Goal: Use online tool/utility: Utilize a website feature to perform a specific function

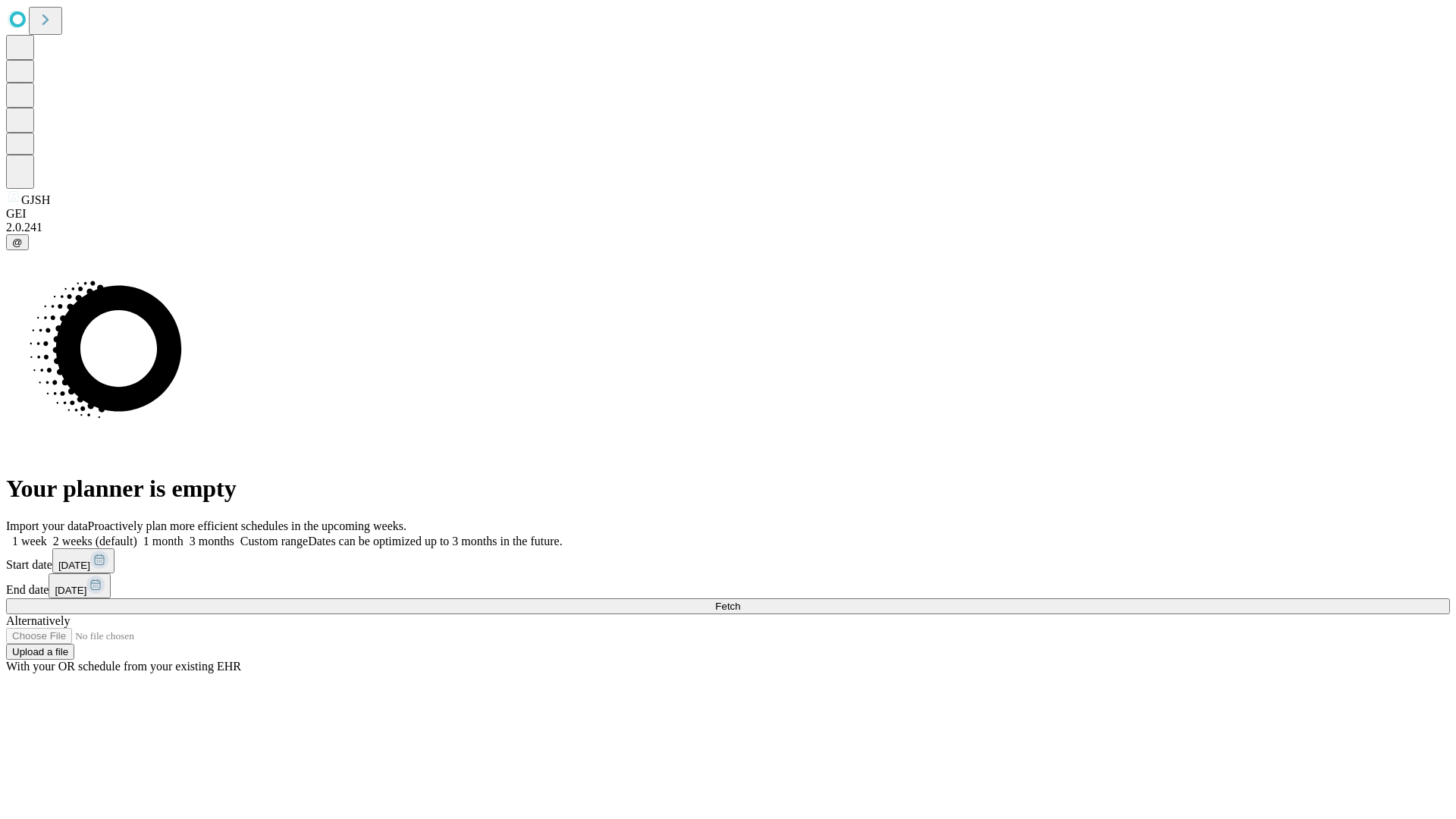
click at [740, 600] on span "Fetch" at bounding box center [727, 606] width 25 height 11
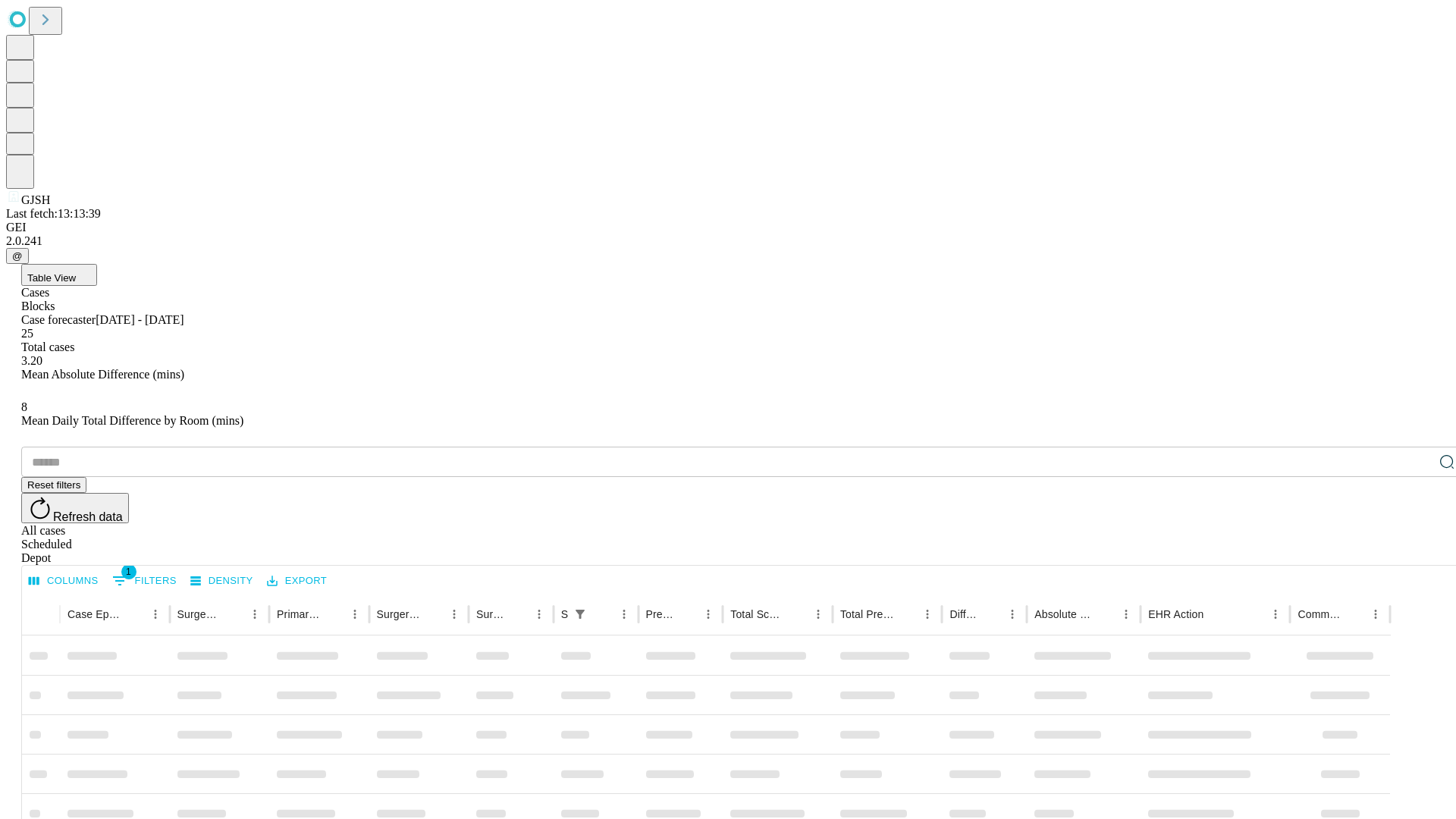
click at [76, 272] on span "Table View" at bounding box center [52, 277] width 48 height 11
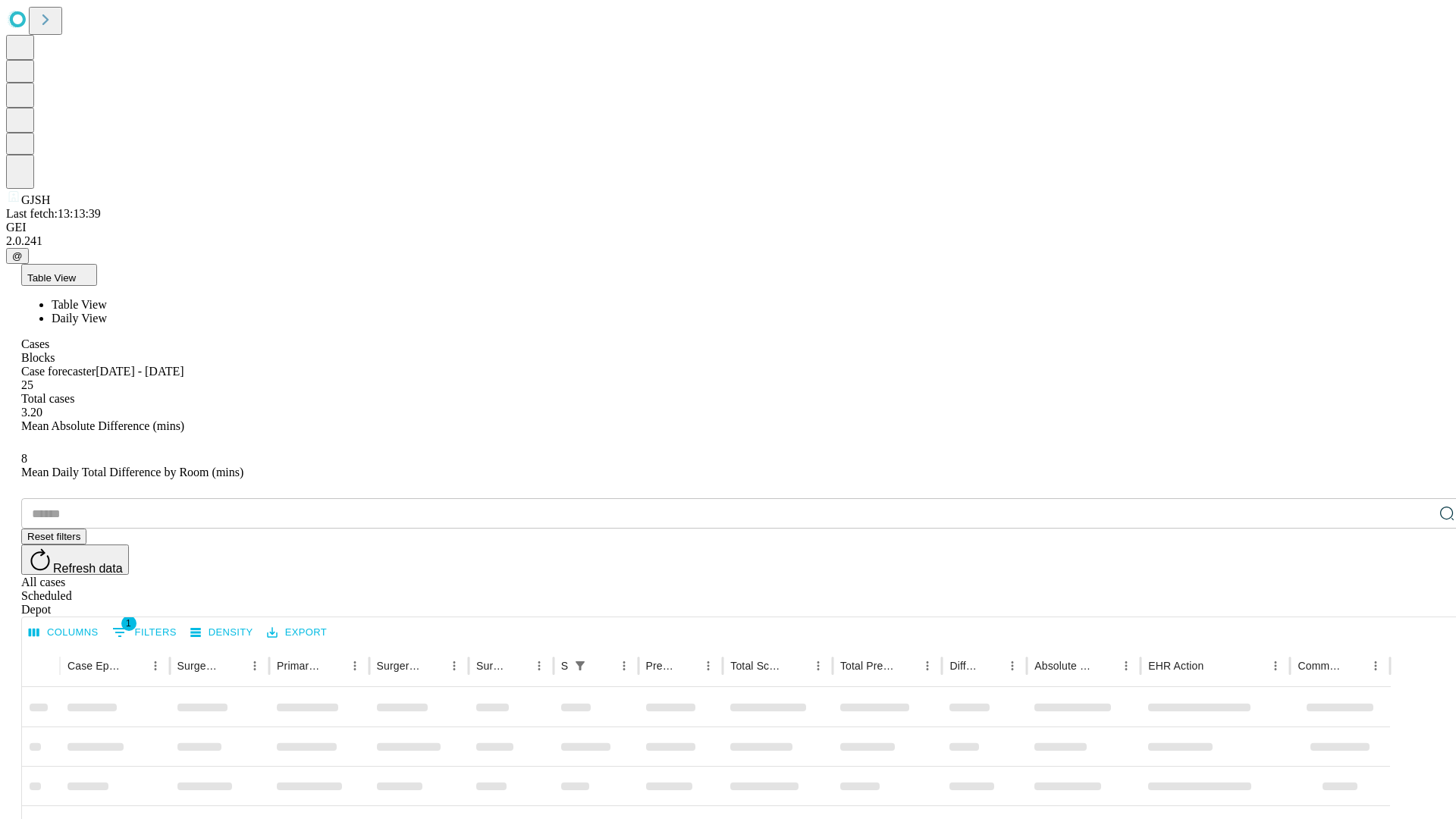
click at [107, 312] on span "Daily View" at bounding box center [79, 318] width 55 height 13
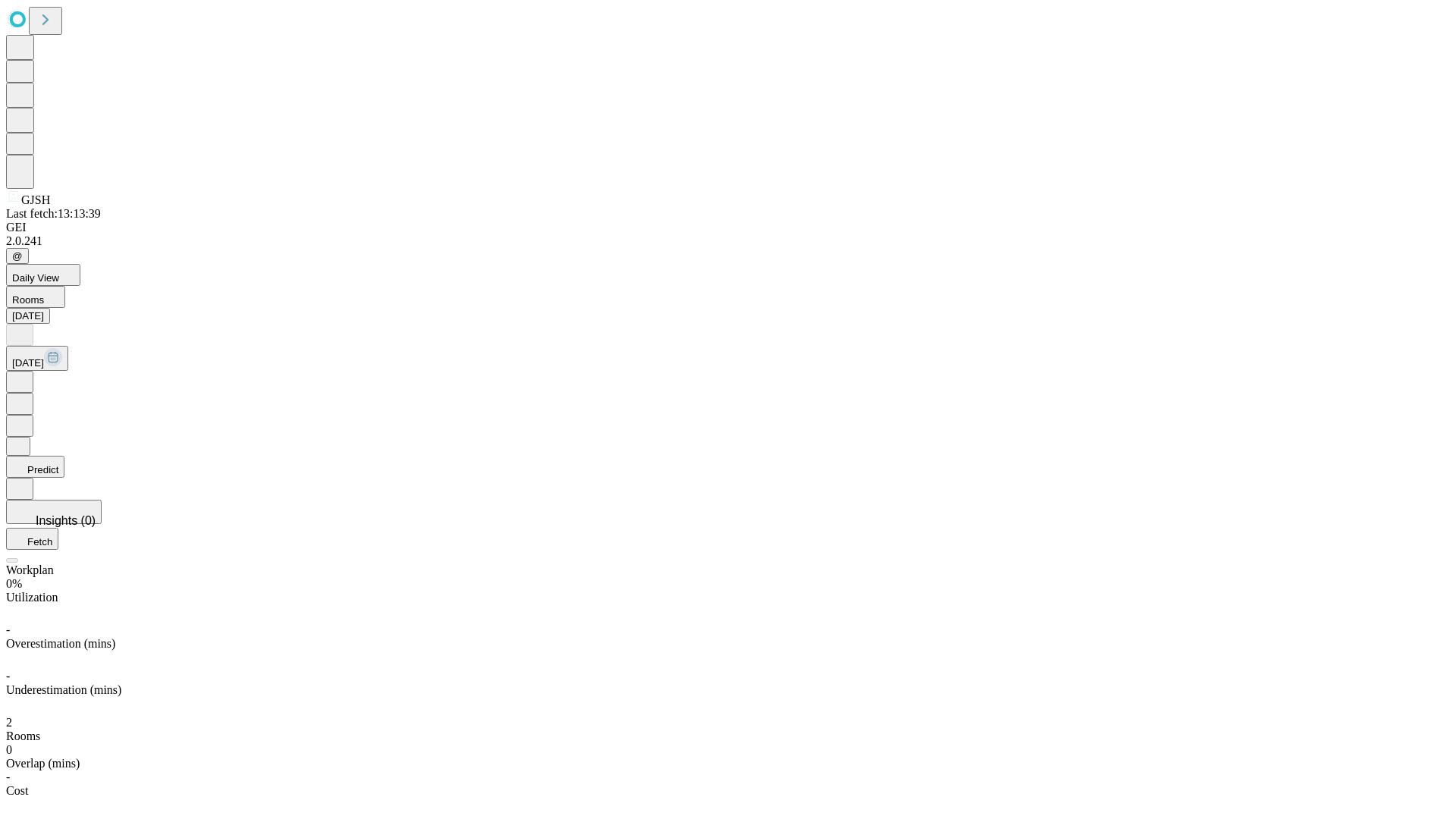
click at [65, 456] on button "Predict" at bounding box center [35, 467] width 59 height 22
